Goal: Information Seeking & Learning: Learn about a topic

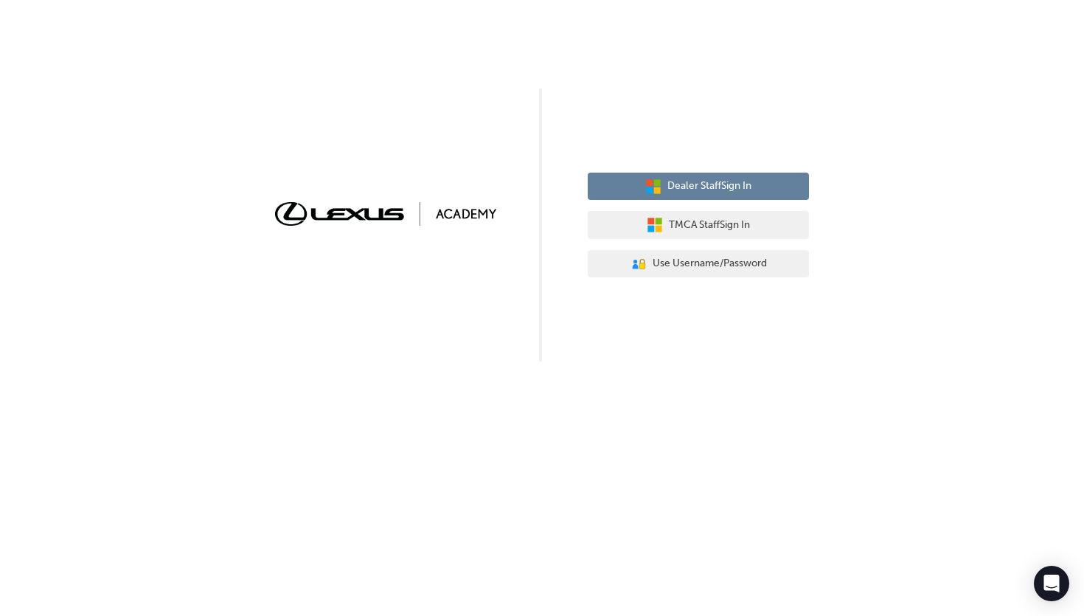
click at [674, 183] on span "Dealer Staff Sign In" at bounding box center [709, 186] width 84 height 17
click at [683, 179] on span "Dealer Staff Sign In" at bounding box center [709, 186] width 84 height 17
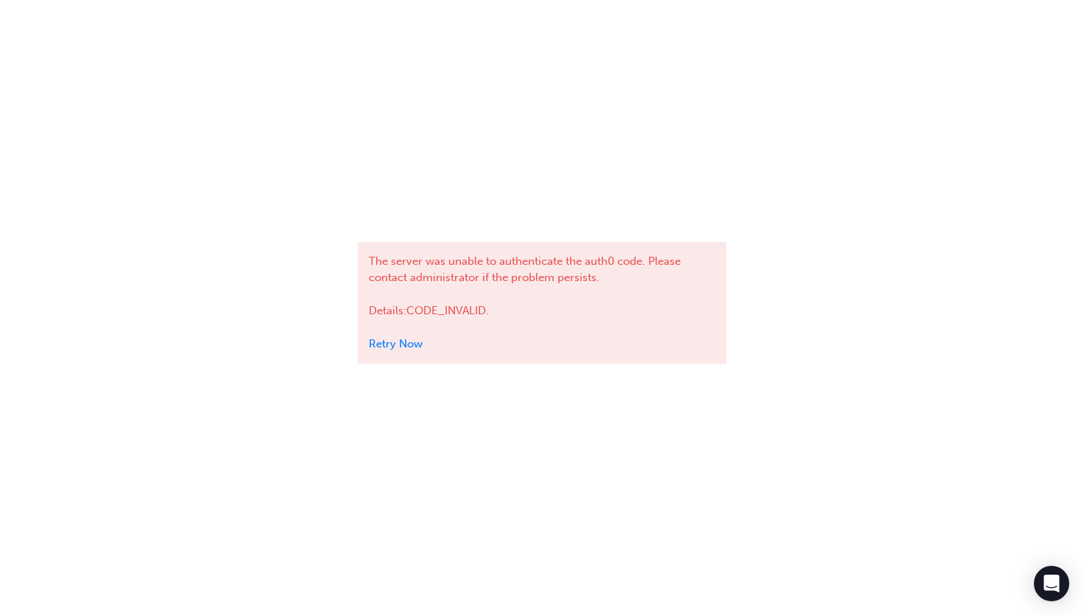
click at [396, 341] on link "Retry Now" at bounding box center [396, 343] width 54 height 13
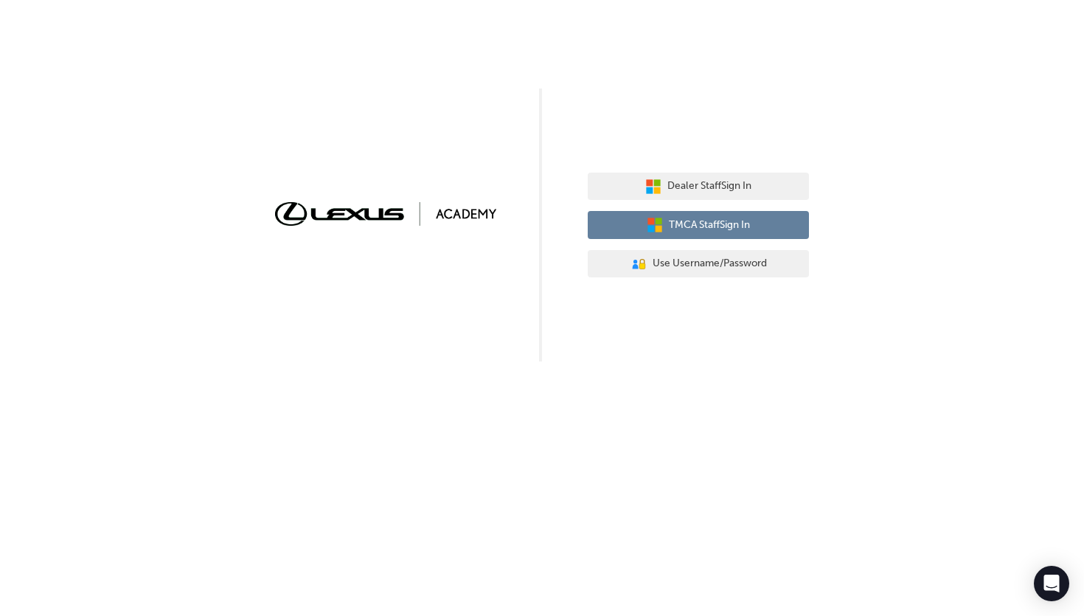
click at [657, 222] on icon "button" at bounding box center [658, 220] width 7 height 7
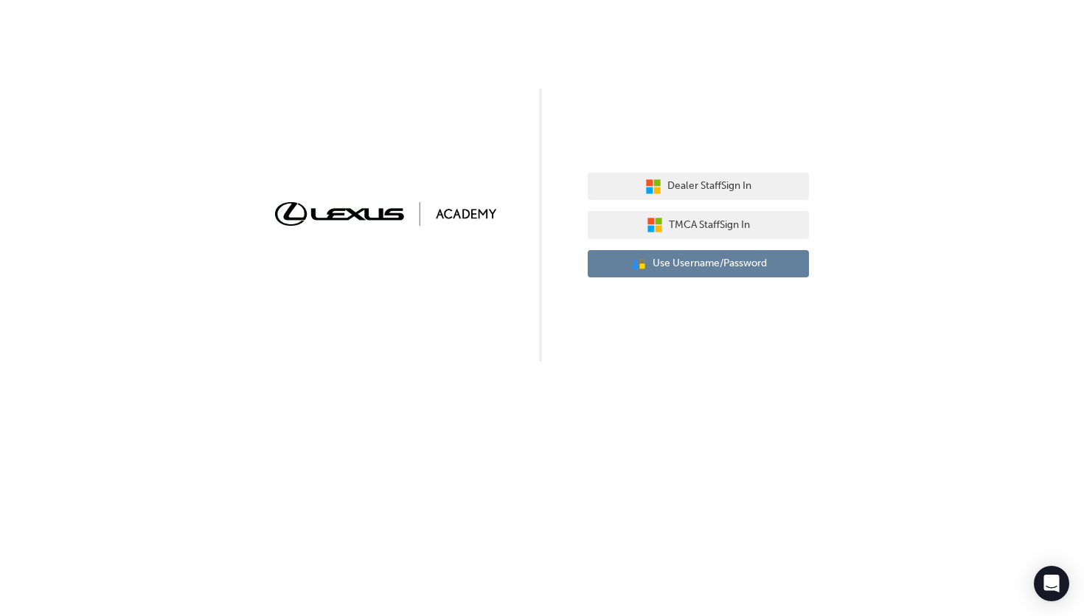
click at [641, 257] on icon "User Authentication Icon - Blue Person, Gold Lock" at bounding box center [638, 264] width 16 height 16
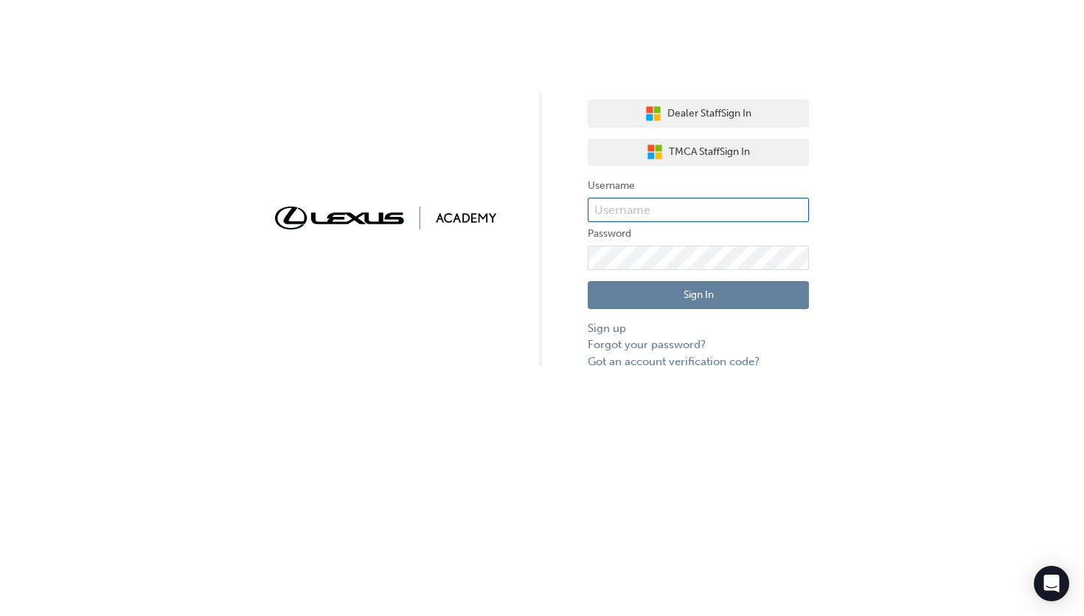
click at [625, 212] on input "text" at bounding box center [698, 210] width 221 height 25
type input "Marcel.Rose"
click button "Sign In" at bounding box center [698, 295] width 221 height 28
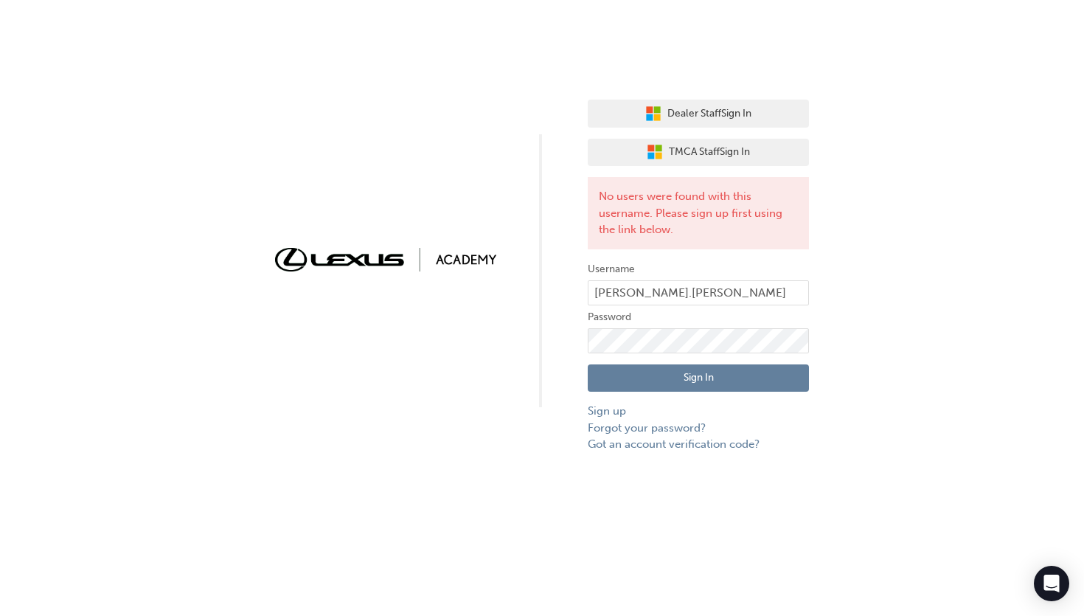
click at [880, 488] on div "Dealer Staff Sign In TMCA Staff Sign In No users were found with this username.…" at bounding box center [542, 308] width 1084 height 616
click at [613, 417] on link "Sign up" at bounding box center [698, 411] width 221 height 17
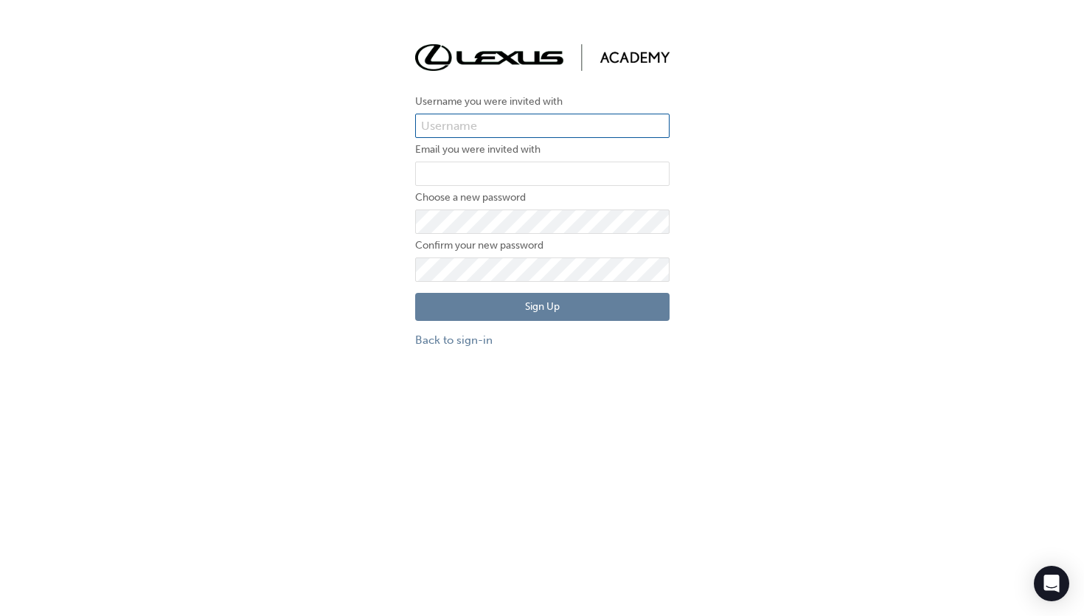
click at [468, 123] on input "text" at bounding box center [542, 126] width 254 height 25
click at [465, 339] on link "Back to sign-in" at bounding box center [542, 340] width 254 height 17
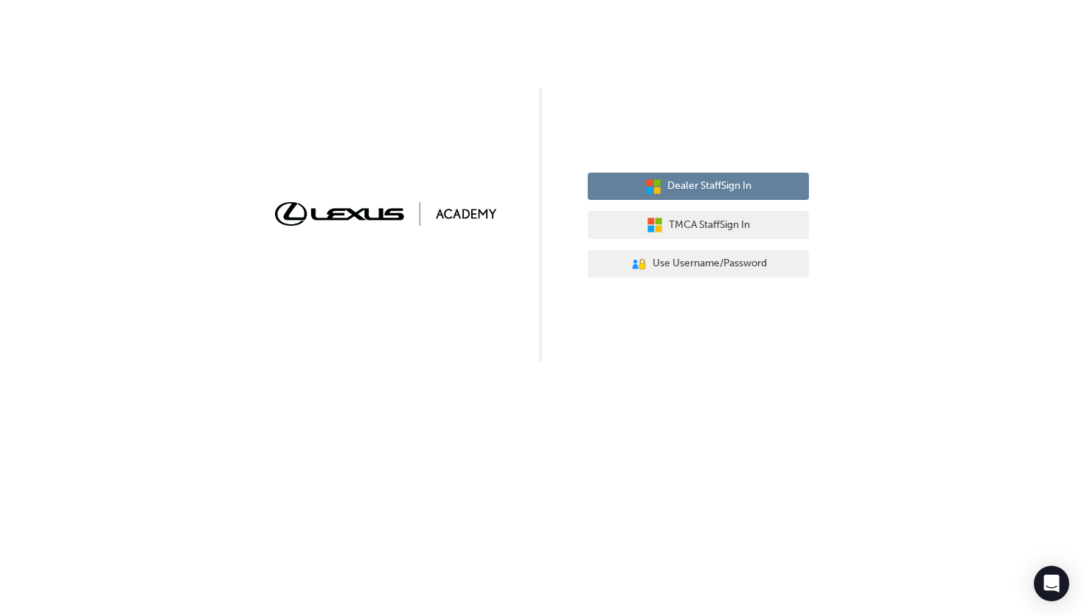
click at [689, 187] on span "Dealer Staff Sign In" at bounding box center [709, 186] width 84 height 17
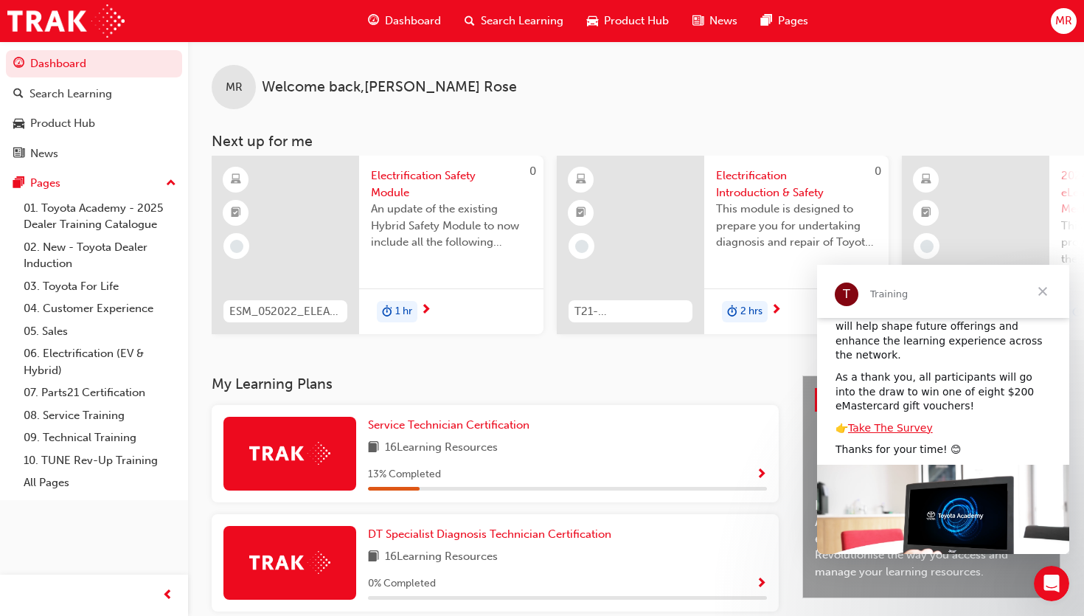
scroll to position [161, 0]
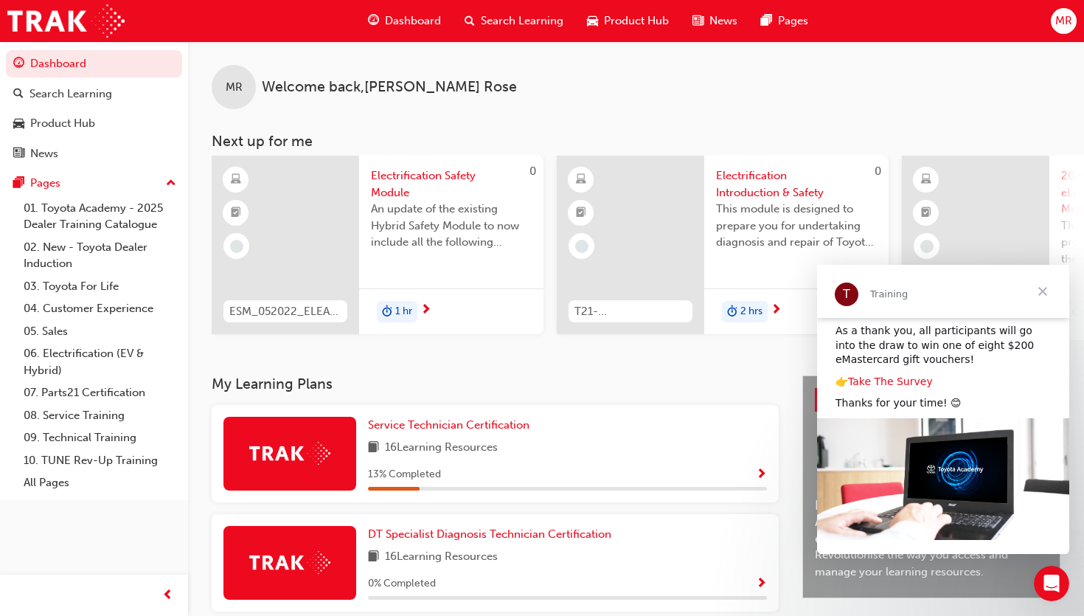
click at [890, 375] on link "Take The Survey" at bounding box center [890, 381] width 85 height 12
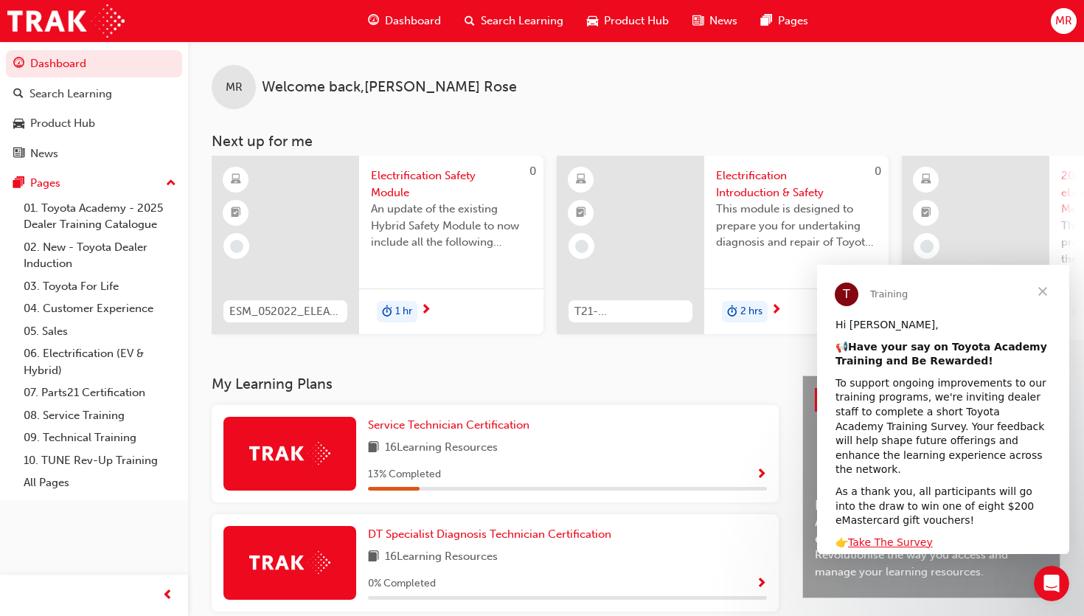
click at [1038, 297] on span "Close" at bounding box center [1042, 291] width 53 height 53
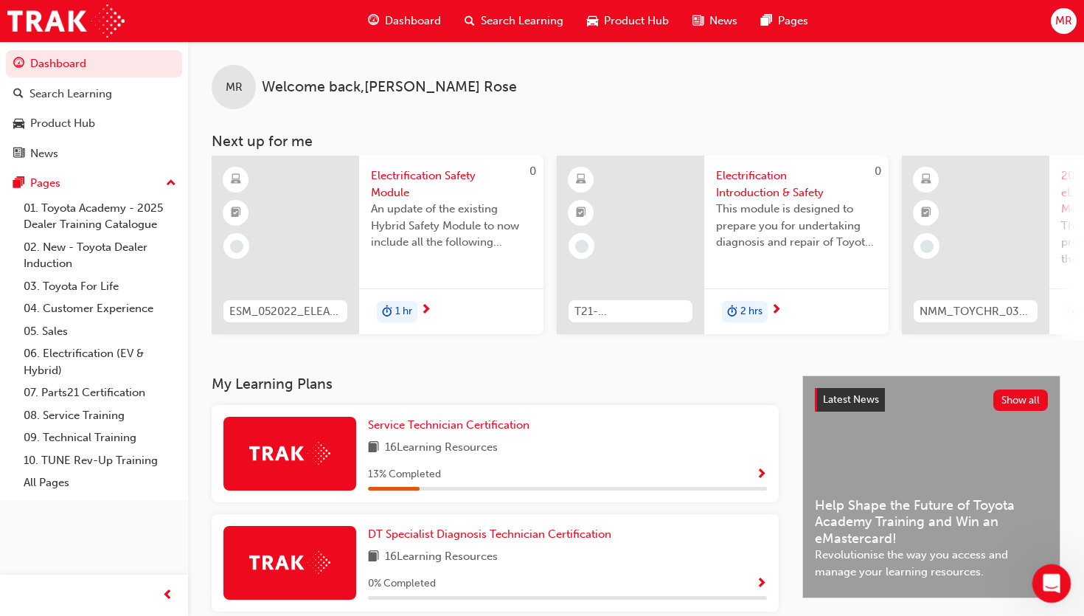
click at [1048, 579] on icon "Open Intercom Messenger" at bounding box center [1049, 581] width 24 height 24
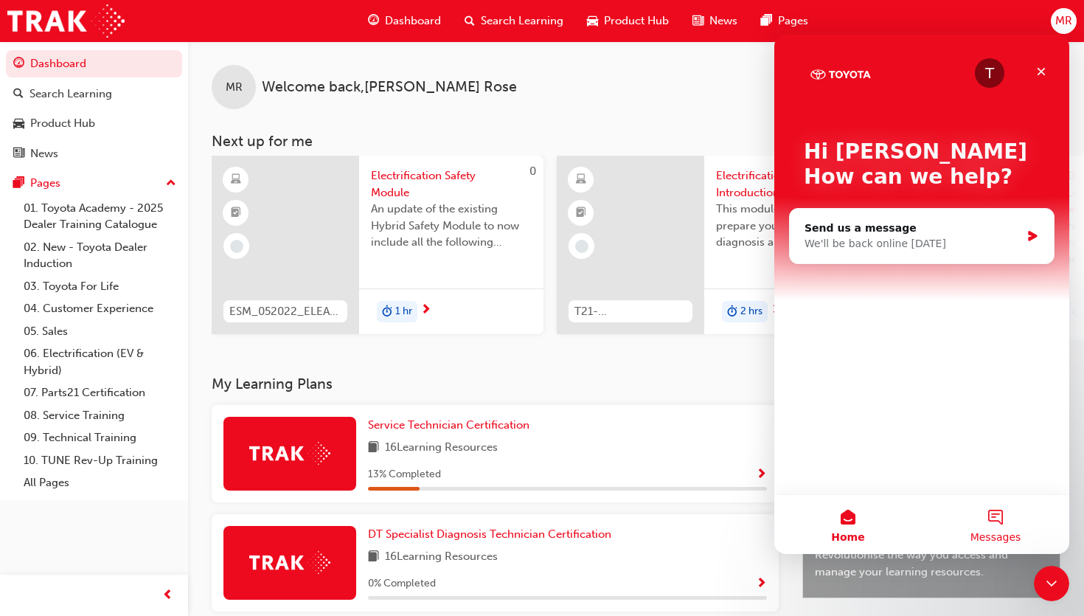
click at [992, 521] on button "Messages" at bounding box center [995, 524] width 147 height 59
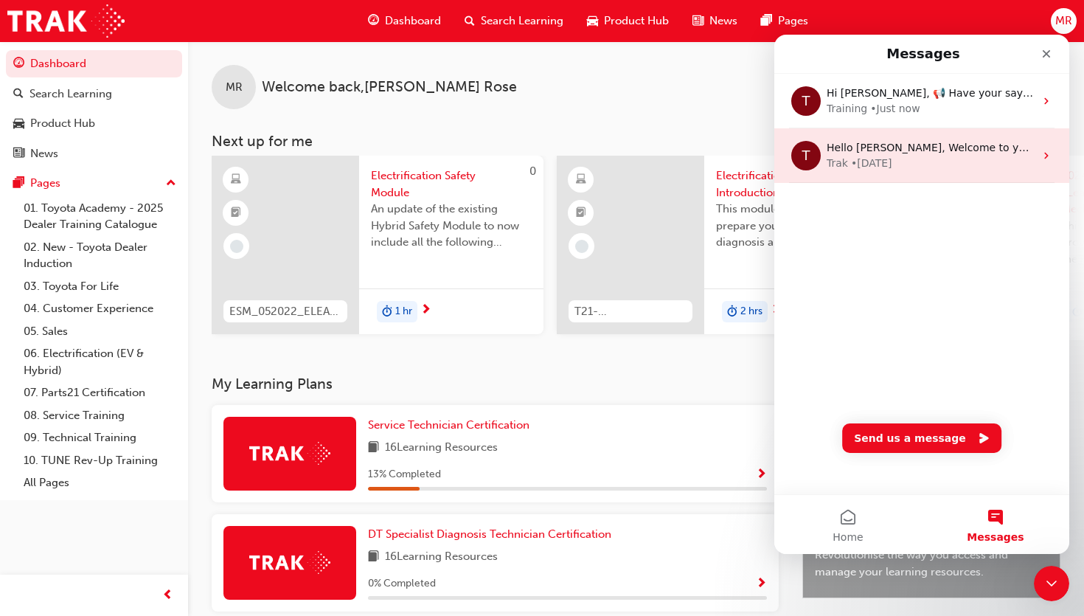
click at [905, 168] on div "Trak • 27w ago" at bounding box center [930, 163] width 208 height 15
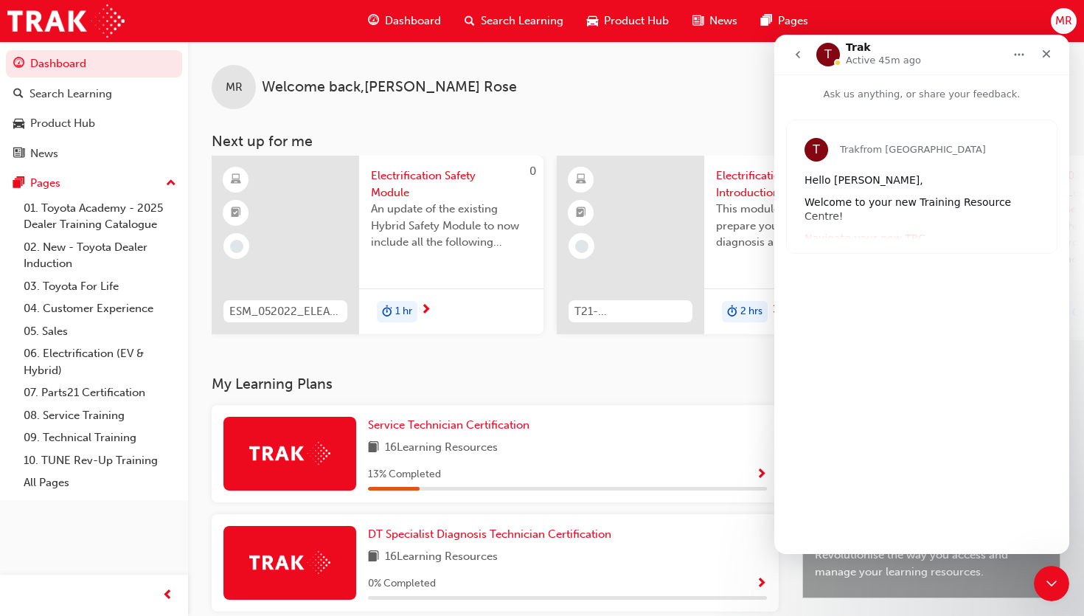
click at [801, 52] on icon "go back" at bounding box center [798, 55] width 12 height 12
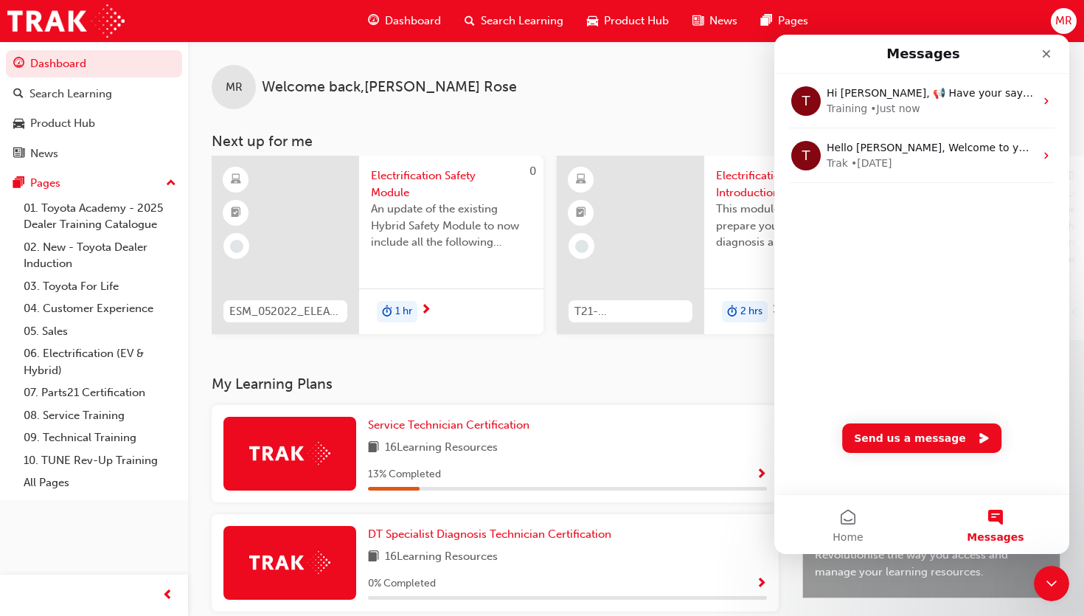
drag, startPoint x: 801, startPoint y: 52, endPoint x: 905, endPoint y: 60, distance: 105.1
click at [903, 59] on div "Messages" at bounding box center [922, 54] width 276 height 27
click at [1045, 57] on icon "Close" at bounding box center [1046, 54] width 12 height 12
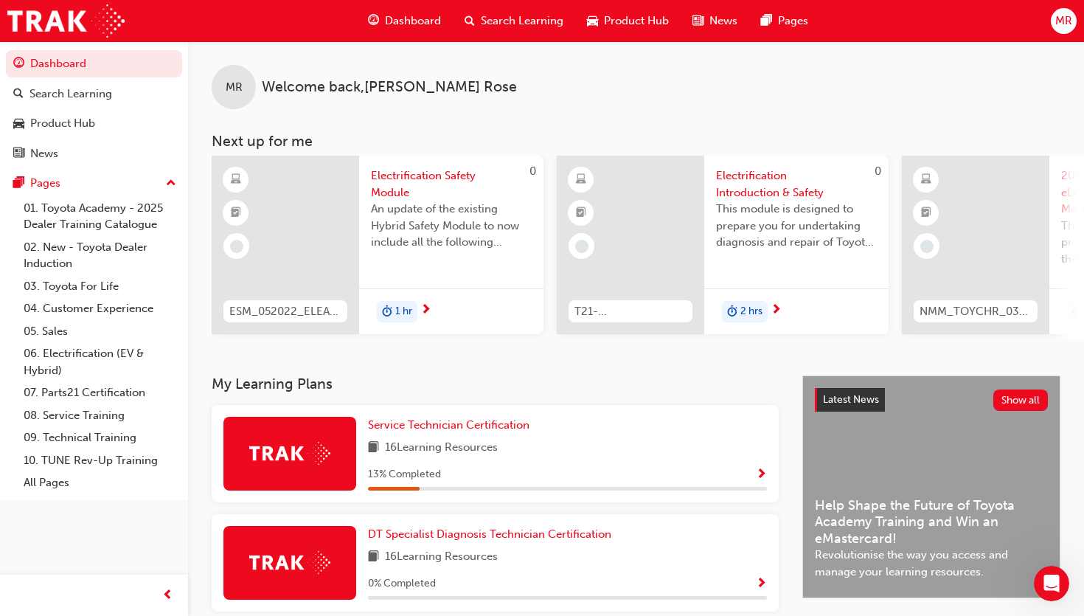
click at [1058, 30] on div "MR" at bounding box center [1064, 21] width 26 height 26
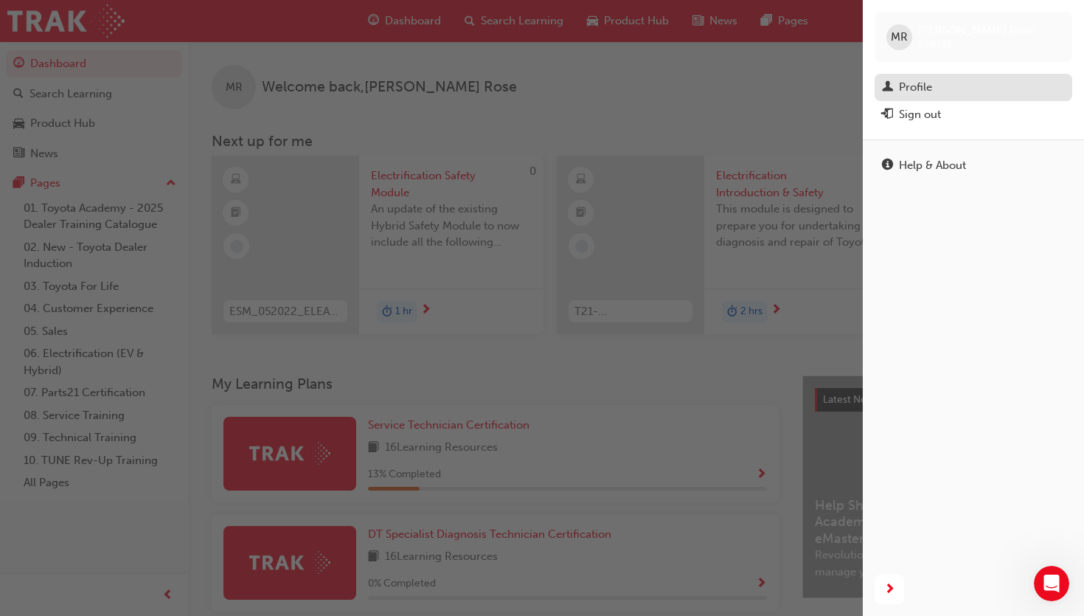
click at [930, 83] on div "Profile" at bounding box center [915, 87] width 33 height 17
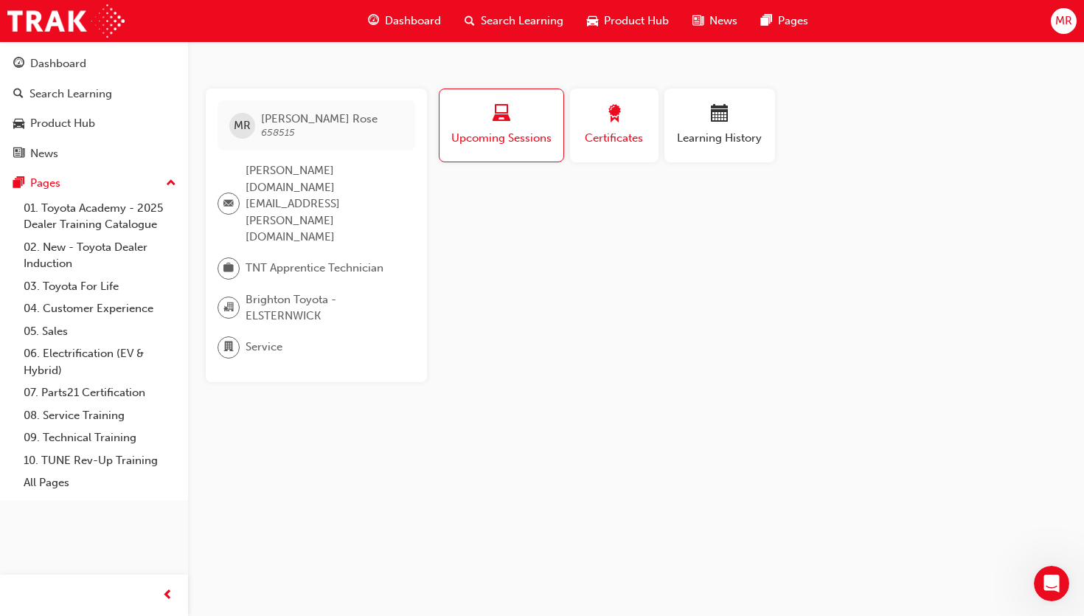
click at [616, 124] on span "award-icon" at bounding box center [614, 115] width 18 height 20
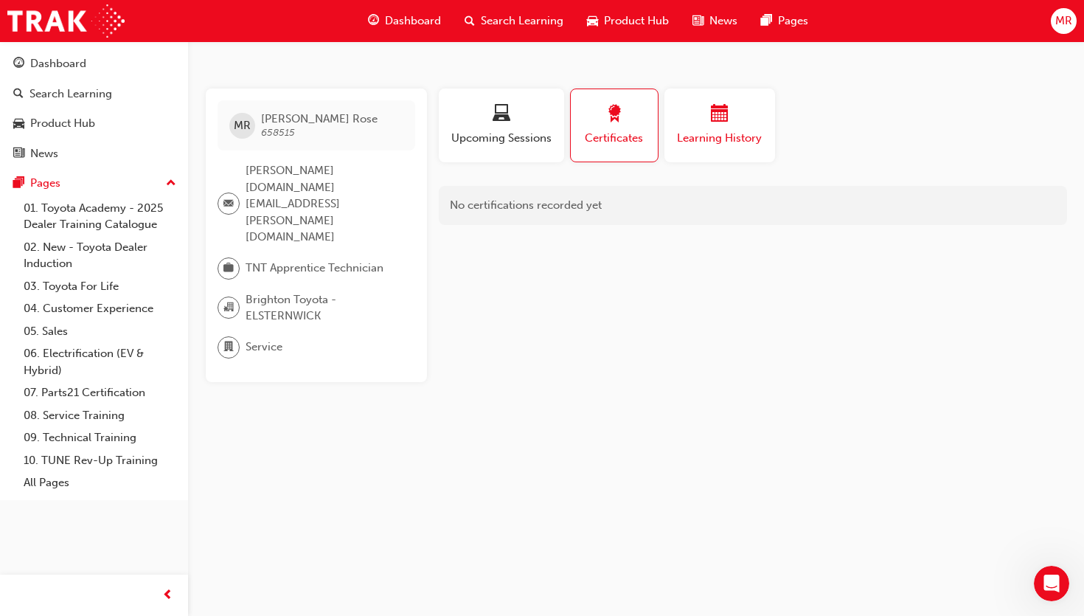
click at [715, 130] on span "Learning History" at bounding box center [719, 138] width 88 height 17
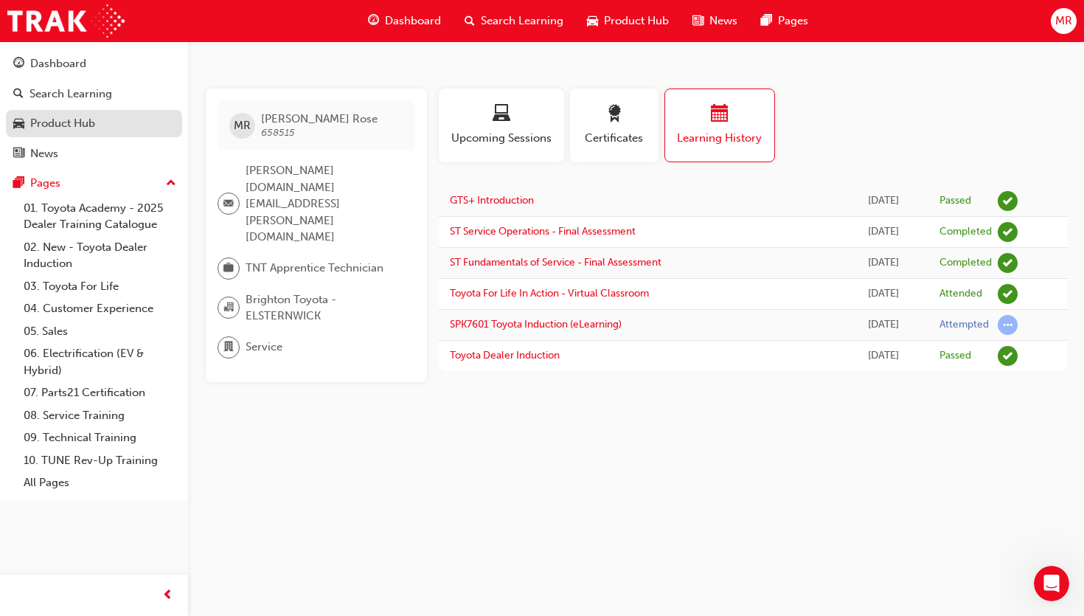
click at [62, 125] on div "Product Hub" at bounding box center [62, 123] width 65 height 17
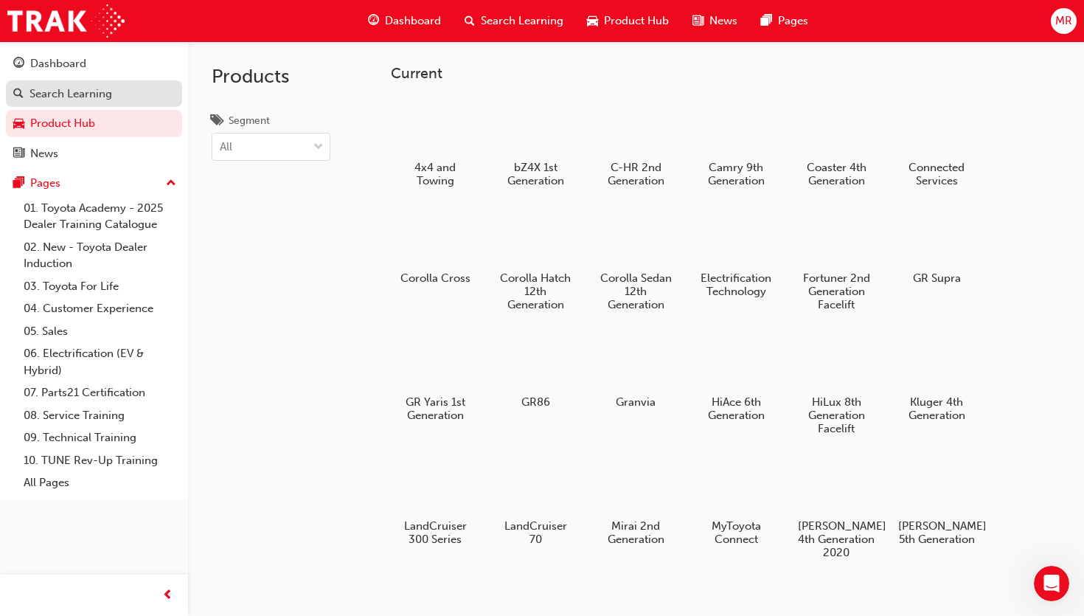
click at [76, 91] on div "Search Learning" at bounding box center [70, 94] width 83 height 17
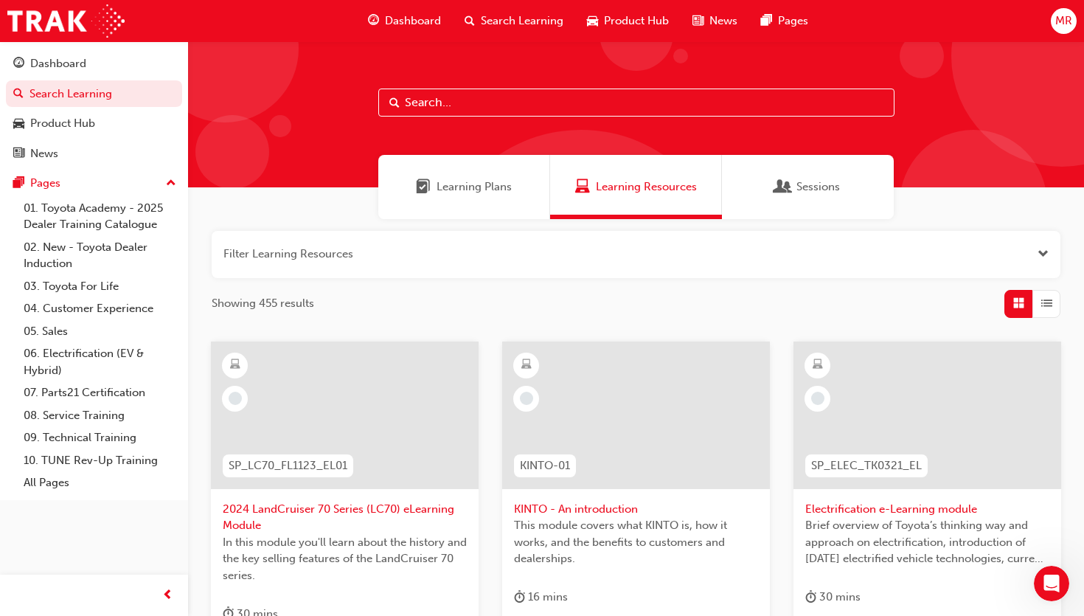
click at [725, 30] on div "News" at bounding box center [714, 21] width 69 height 30
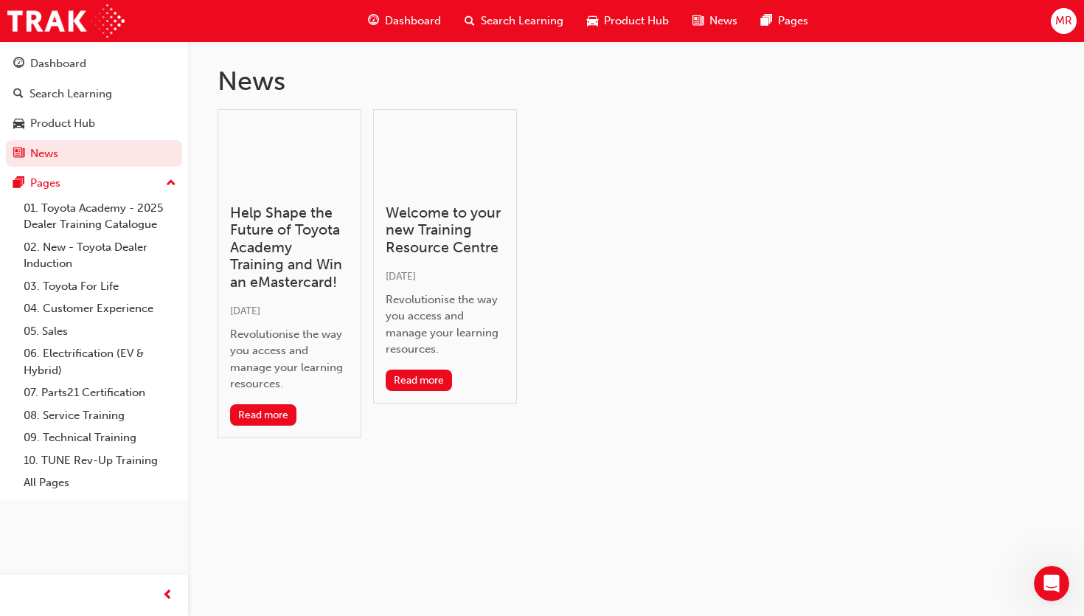
click at [275, 400] on div "Help Shape the Future of Toyota Academy Training and Win an eMastercard! 7 days…" at bounding box center [289, 273] width 144 height 329
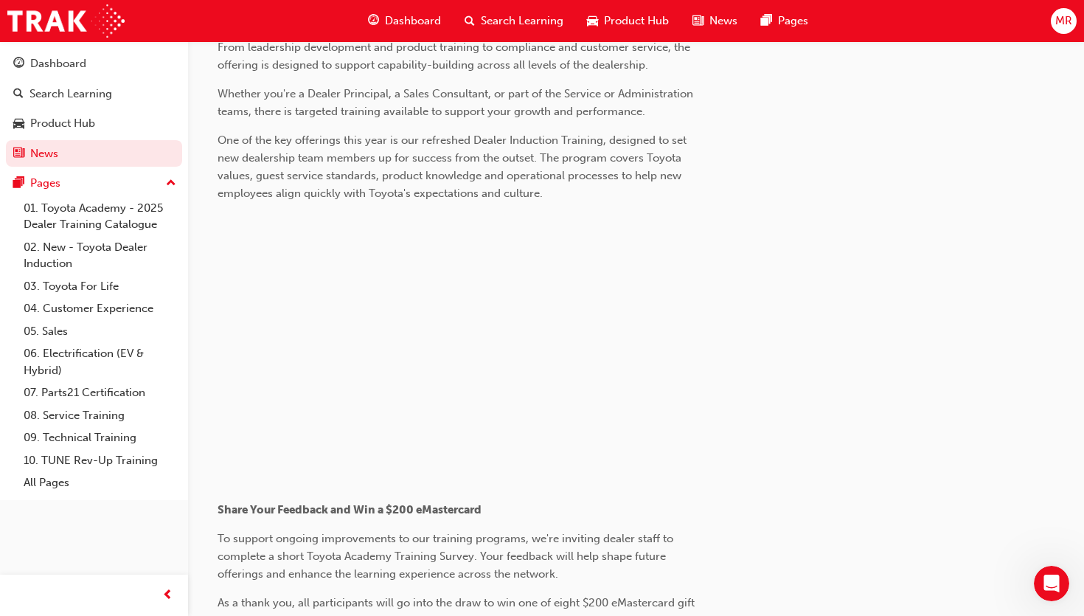
scroll to position [791, 0]
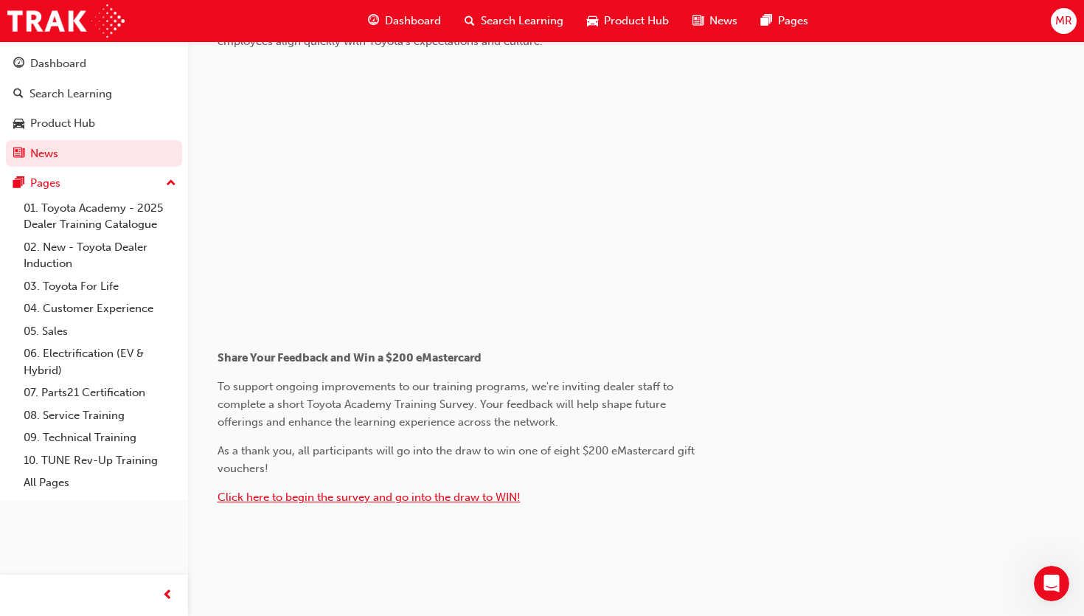
click at [307, 491] on span "Click here to begin the survey and go into the draw to WIN!" at bounding box center [368, 496] width 303 height 13
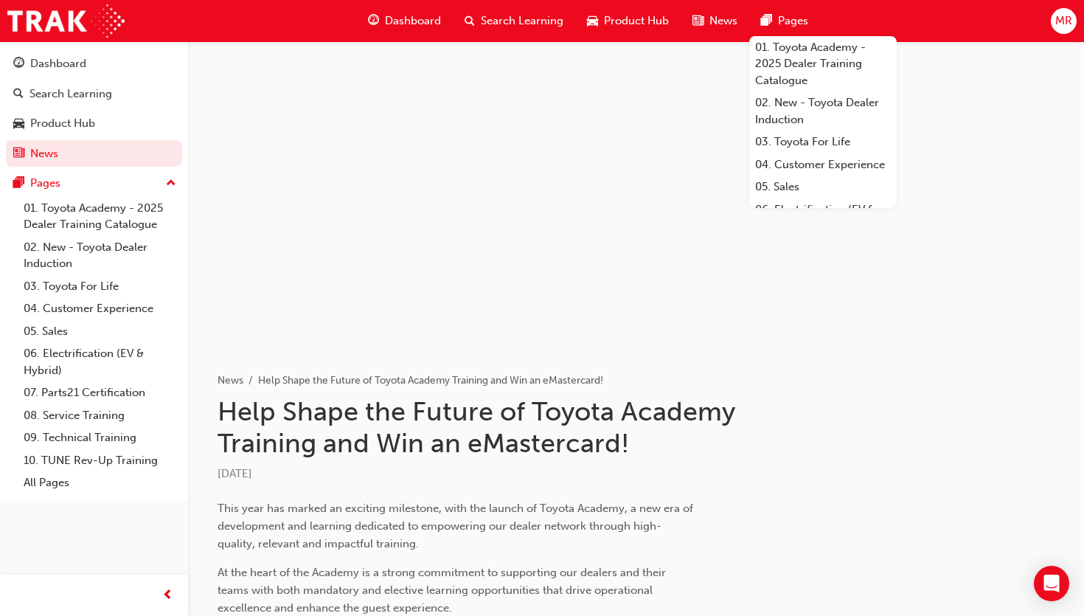
click at [790, 22] on span "Pages" at bounding box center [793, 21] width 30 height 17
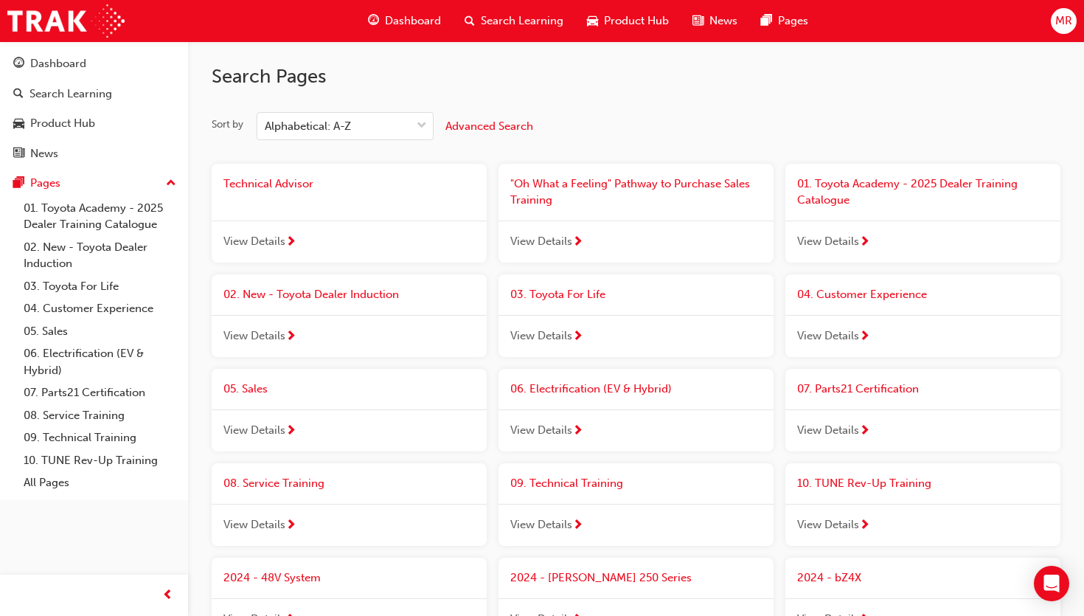
click at [284, 523] on span "View Details" at bounding box center [254, 524] width 62 height 17
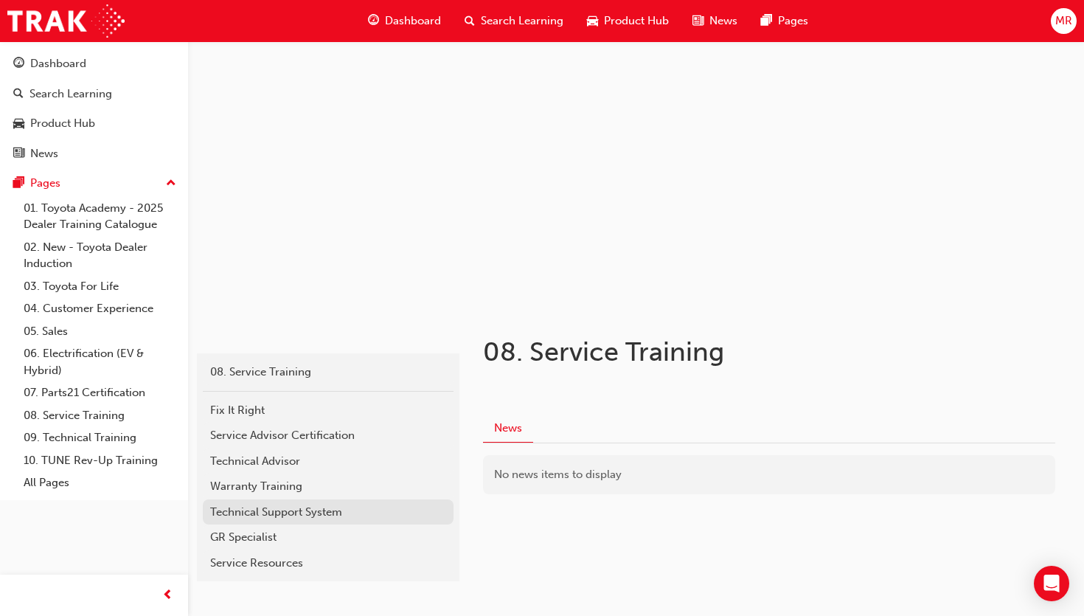
scroll to position [91, 0]
